Goal: Task Accomplishment & Management: Manage account settings

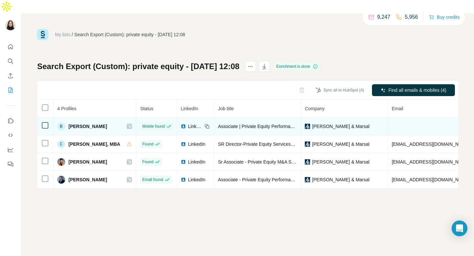
click at [127, 124] on icon at bounding box center [129, 126] width 4 height 5
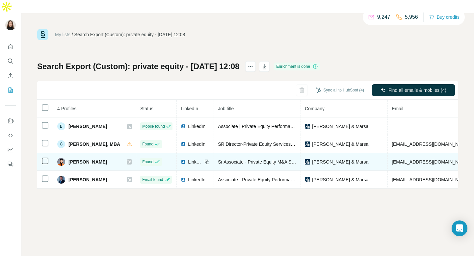
click at [127, 159] on icon at bounding box center [129, 161] width 4 height 5
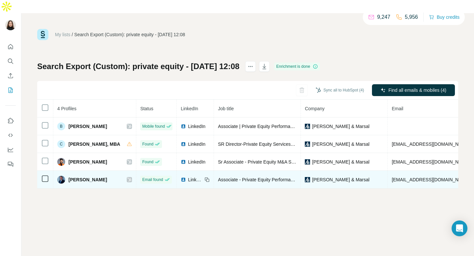
click at [127, 177] on icon at bounding box center [129, 179] width 4 height 5
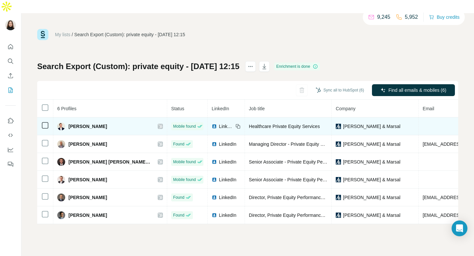
click at [158, 124] on icon at bounding box center [160, 126] width 4 height 5
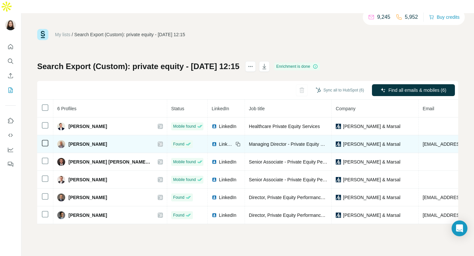
click at [158, 142] on icon at bounding box center [160, 144] width 4 height 5
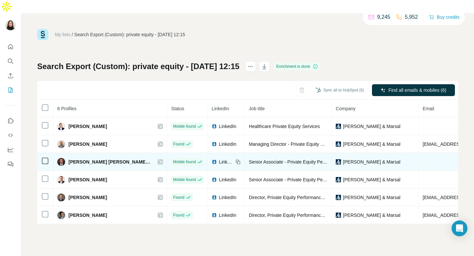
click at [159, 160] on icon at bounding box center [161, 162] width 4 height 4
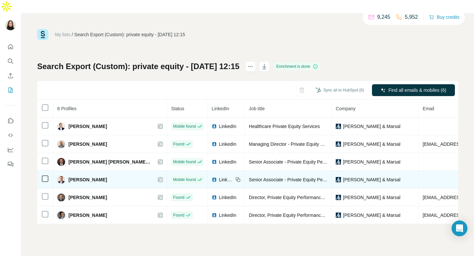
click at [159, 178] on icon at bounding box center [161, 180] width 4 height 4
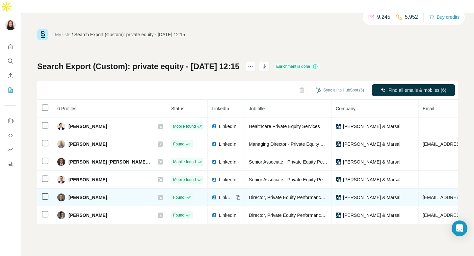
click at [159, 196] on icon at bounding box center [161, 198] width 4 height 4
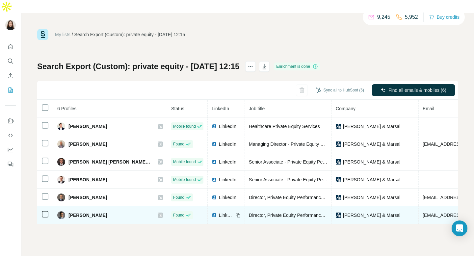
click at [159, 213] on icon at bounding box center [161, 215] width 4 height 4
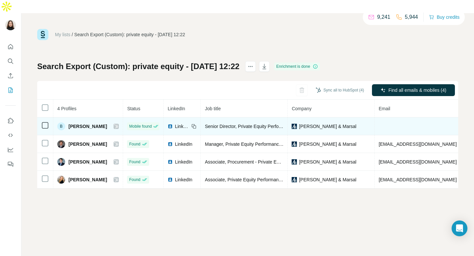
click at [115, 124] on icon at bounding box center [117, 126] width 4 height 4
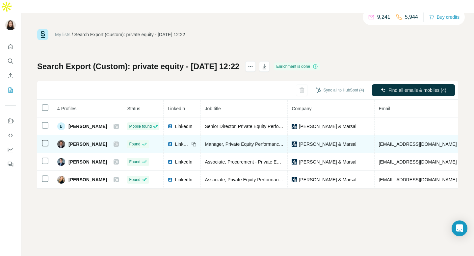
click at [114, 142] on icon at bounding box center [116, 144] width 4 height 5
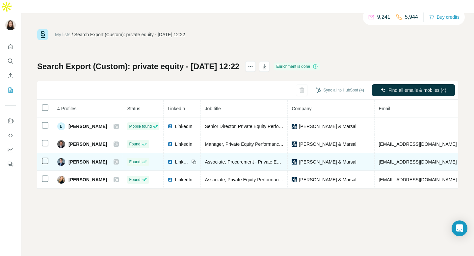
click at [114, 159] on icon at bounding box center [116, 161] width 4 height 5
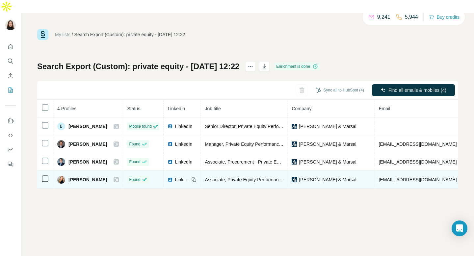
click at [114, 177] on icon at bounding box center [116, 179] width 4 height 5
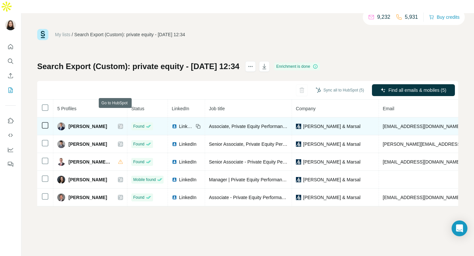
click at [118, 124] on icon at bounding box center [120, 126] width 4 height 5
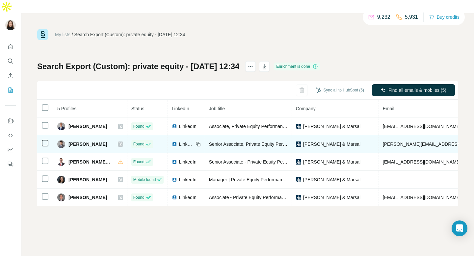
click at [118, 142] on icon at bounding box center [120, 144] width 4 height 5
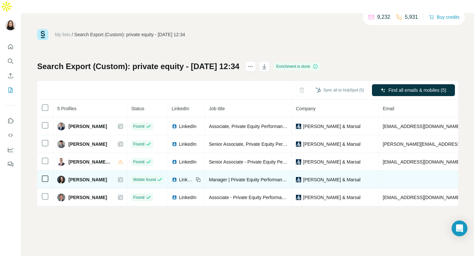
click at [118, 178] on icon at bounding box center [120, 180] width 4 height 4
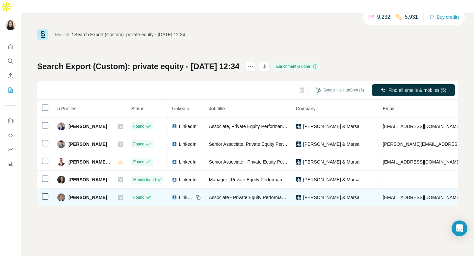
click at [118, 195] on icon at bounding box center [120, 197] width 4 height 5
